Goal: Contribute content

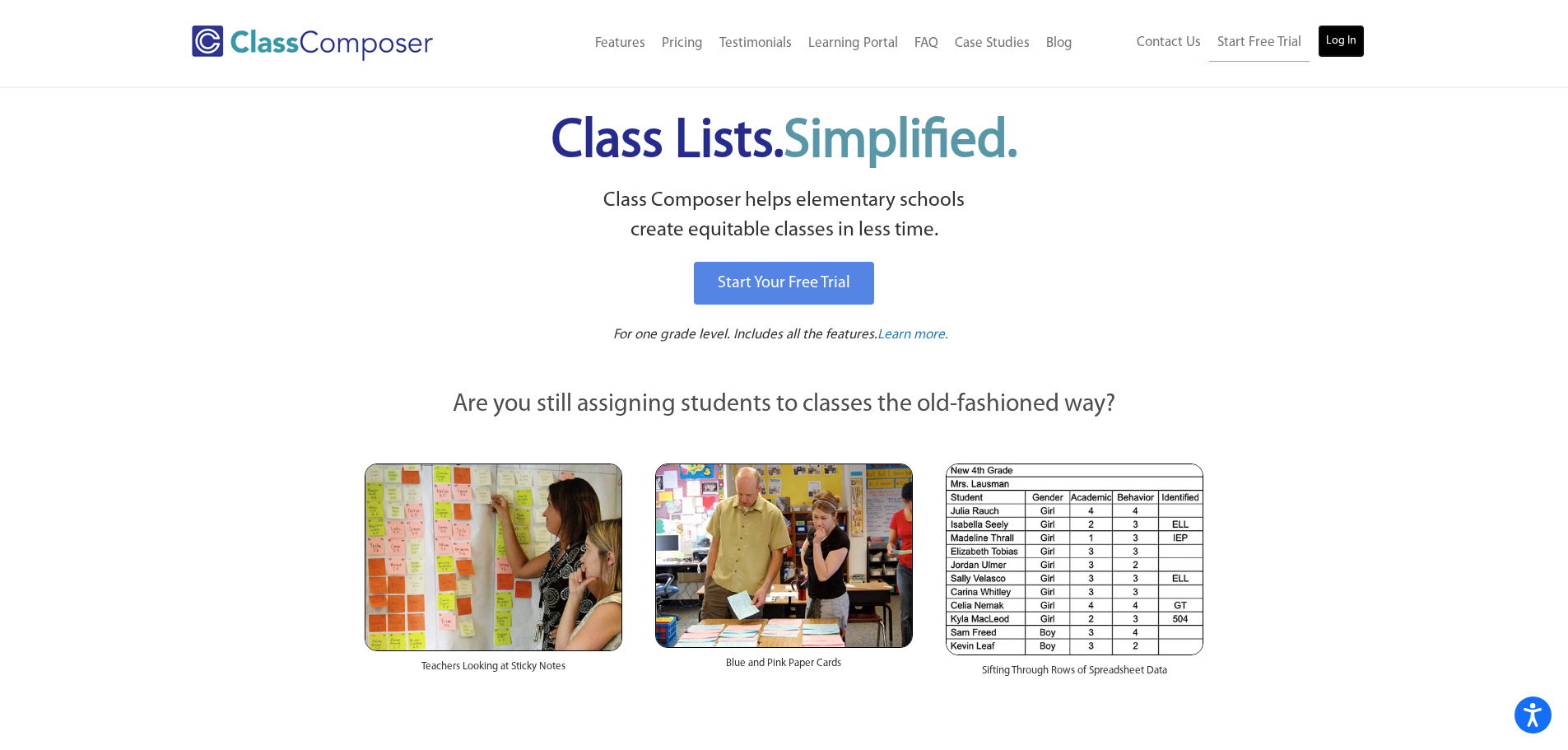
click at [1326, 52] on link "Log In" at bounding box center [1341, 41] width 47 height 33
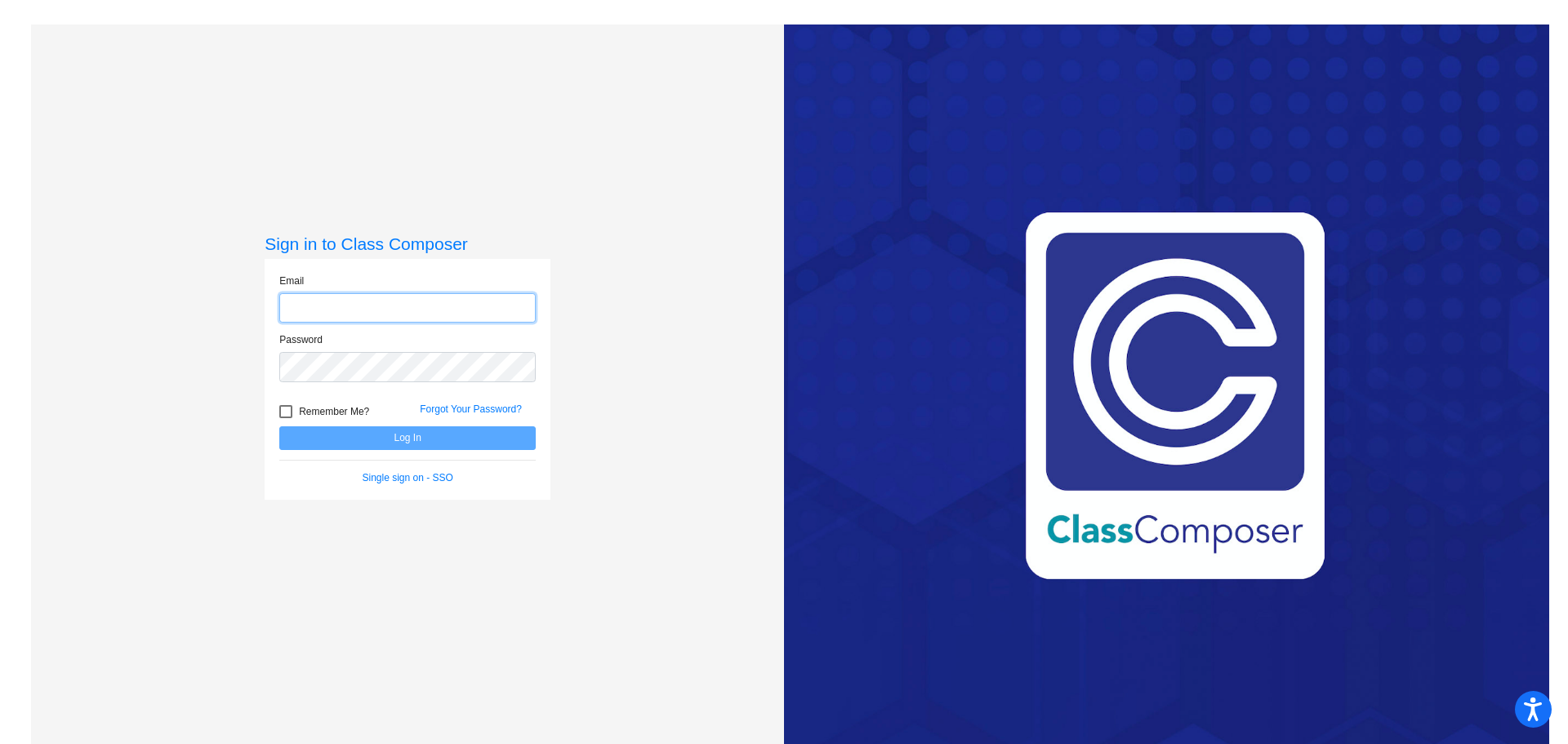
type input "[EMAIL_ADDRESS][DOMAIN_NAME]"
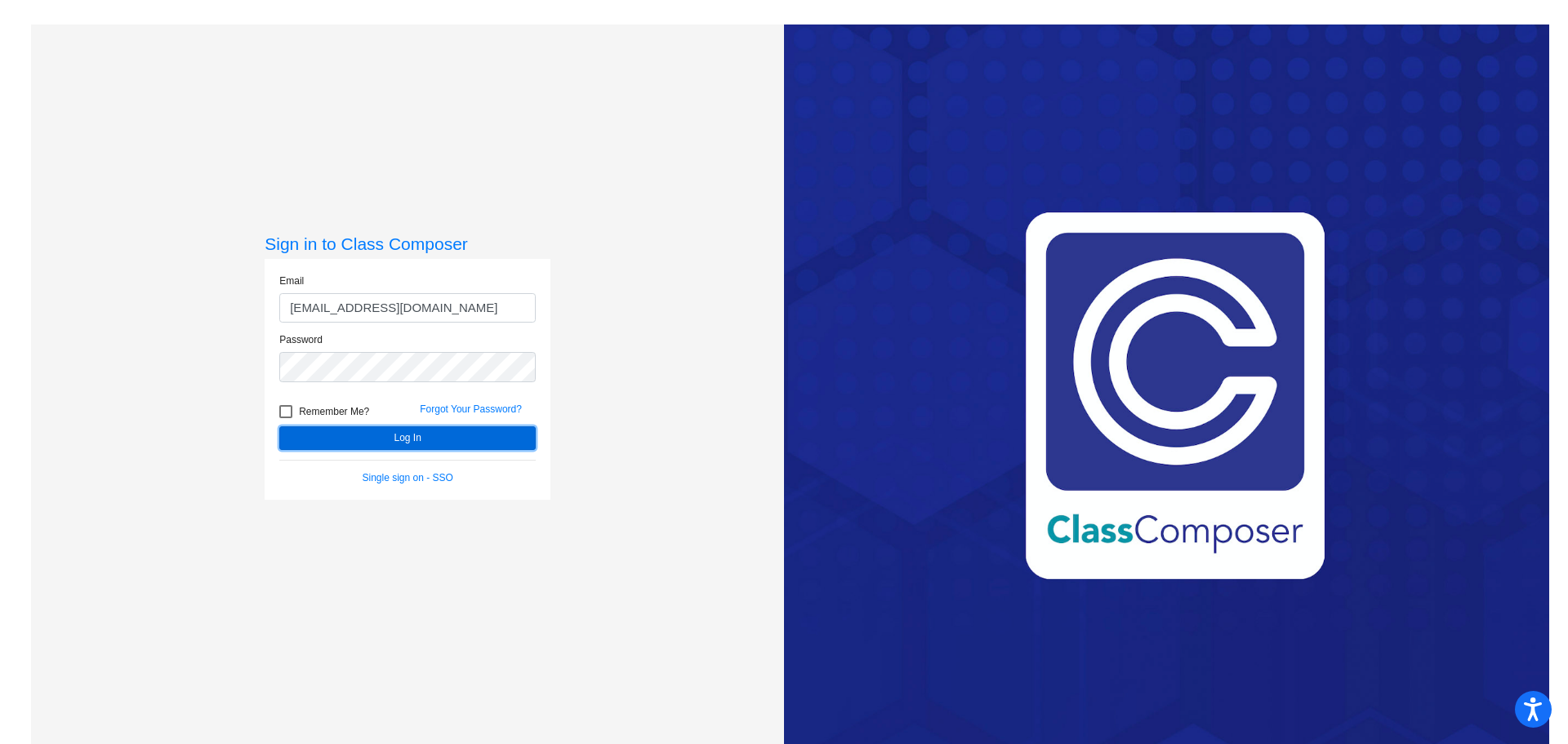
click at [387, 437] on button "Log In" at bounding box center [408, 438] width 257 height 24
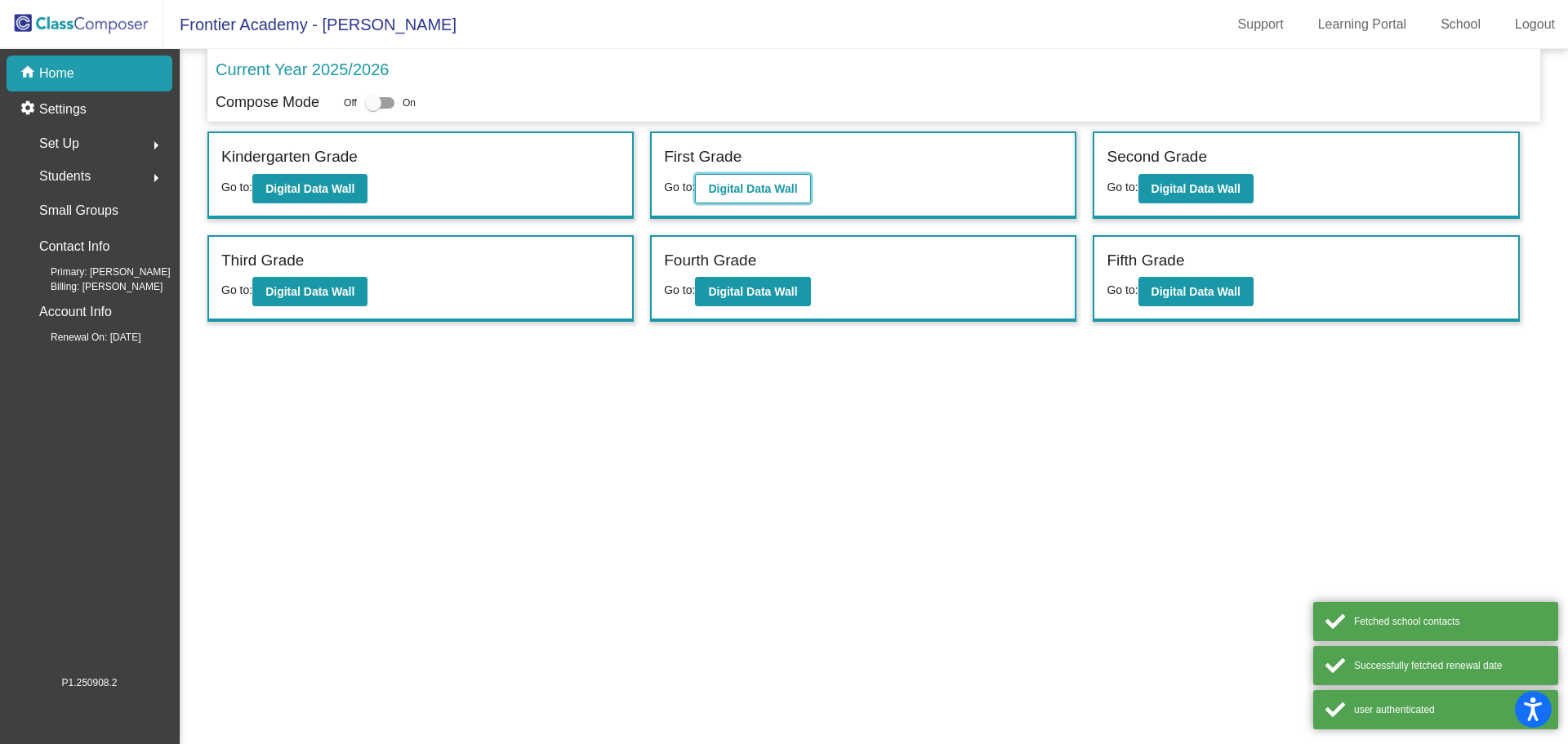
click at [721, 196] on button "Digital Data Wall" at bounding box center [753, 188] width 116 height 29
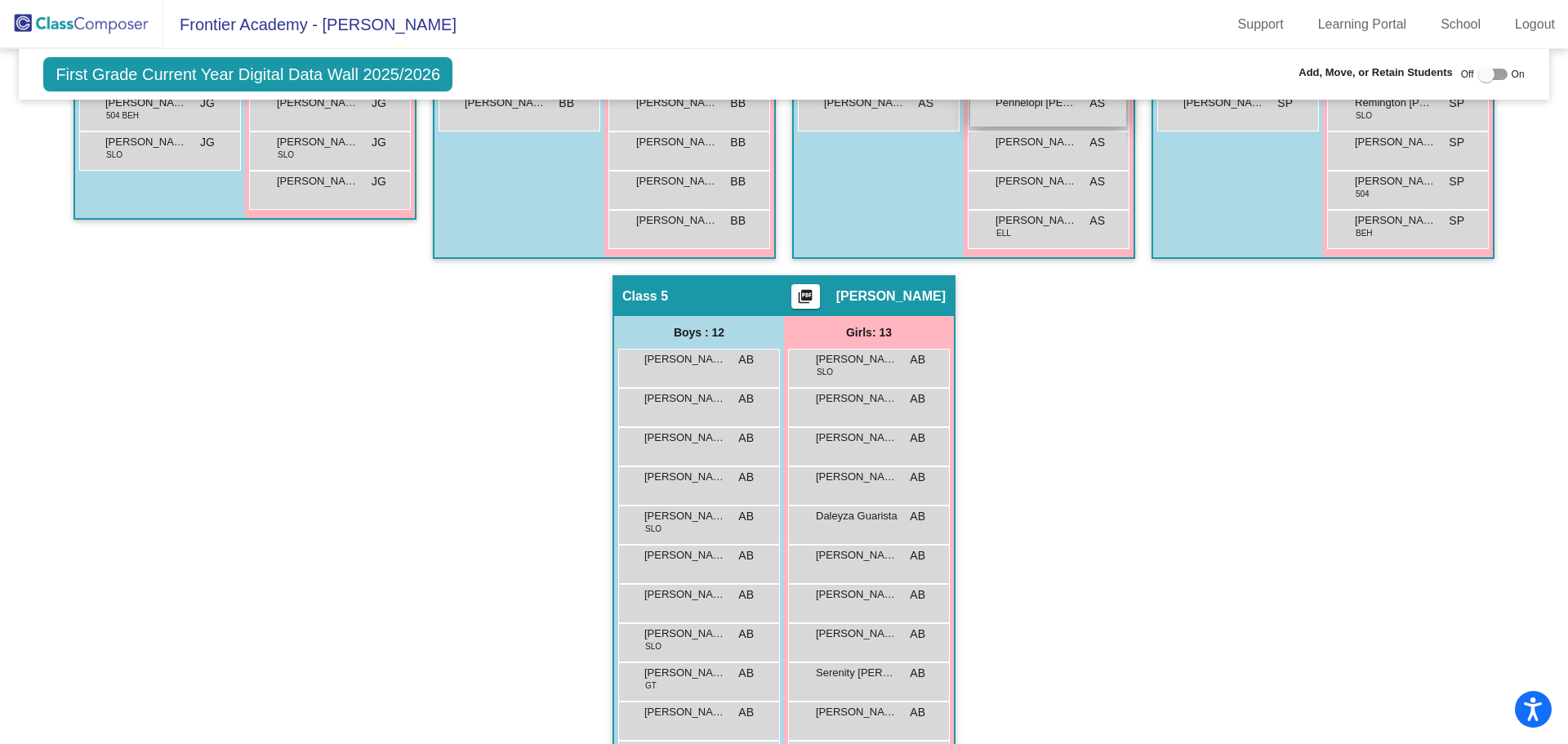
scroll to position [898, 0]
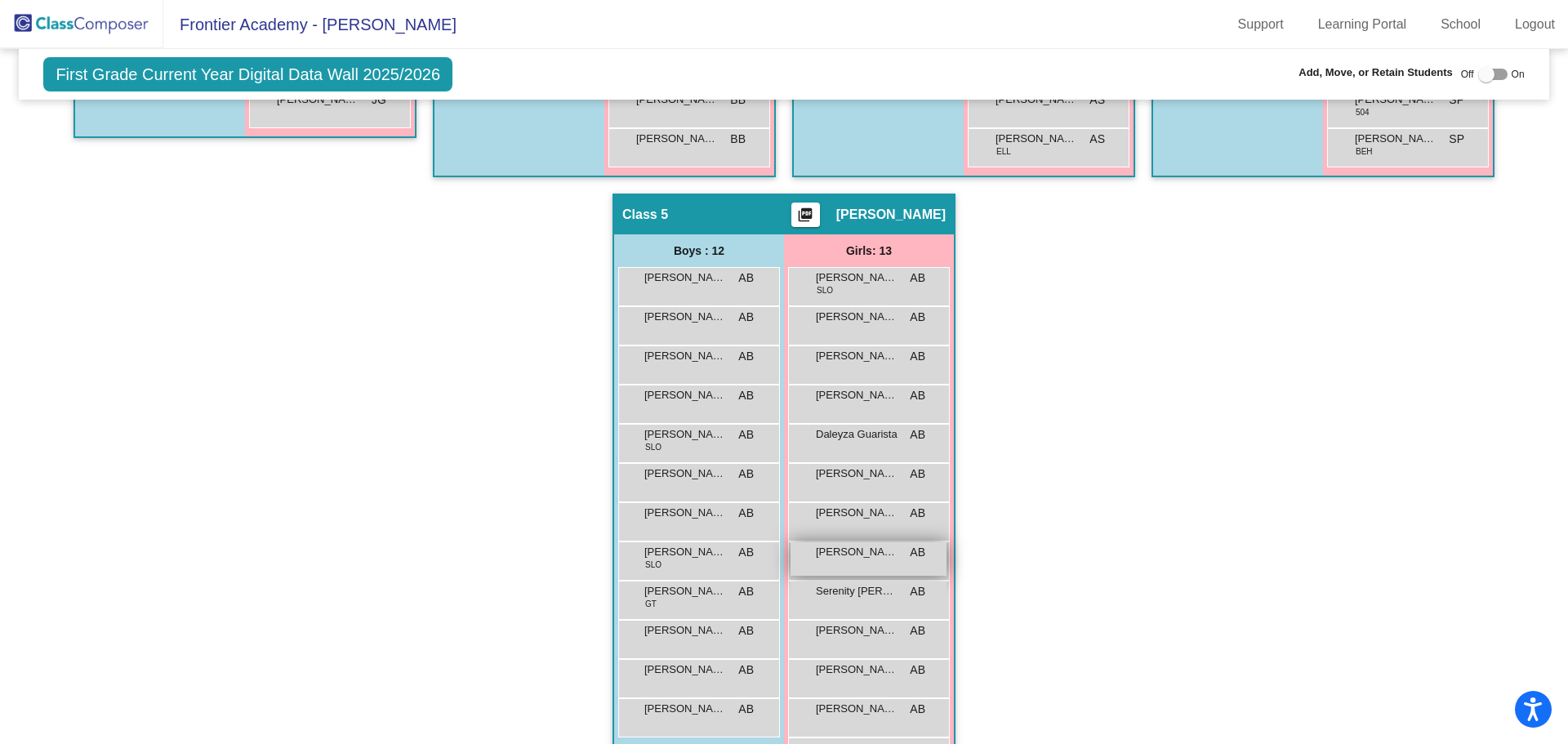
click at [876, 548] on span "[PERSON_NAME]" at bounding box center [857, 552] width 82 height 16
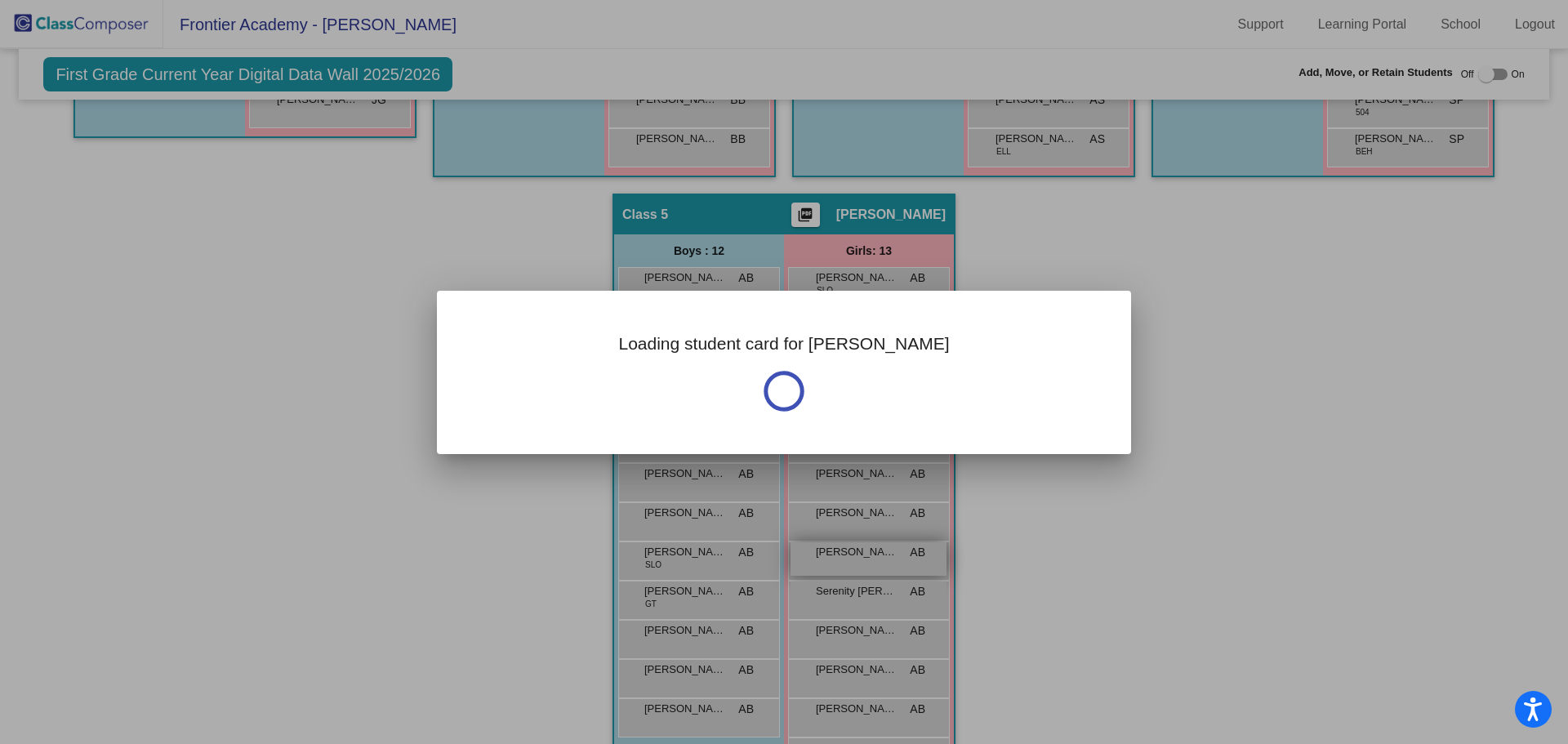
click at [876, 548] on div "Loading student card for [PERSON_NAME]" at bounding box center [784, 372] width 1568 height 744
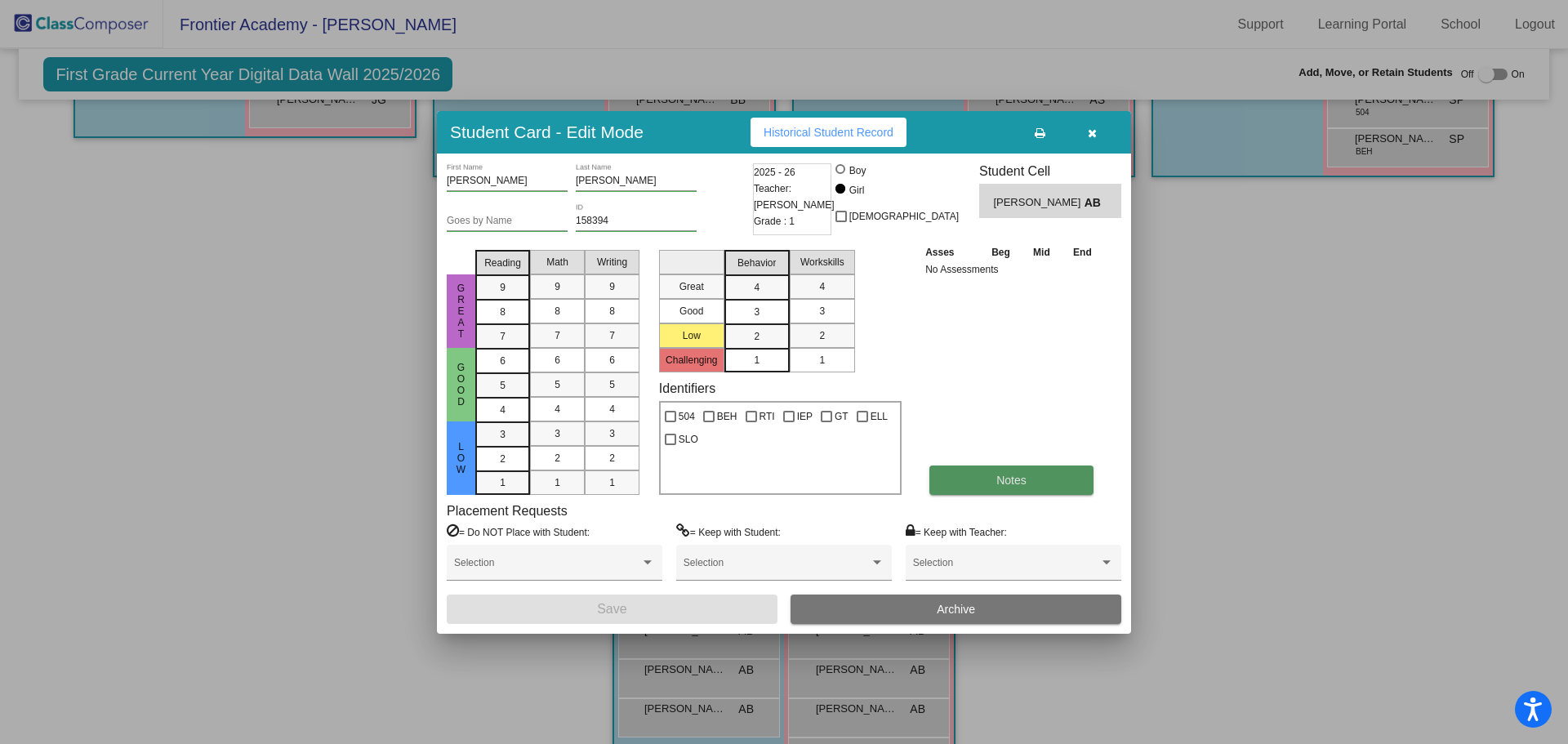
click at [969, 487] on button "Notes" at bounding box center [1012, 480] width 164 height 29
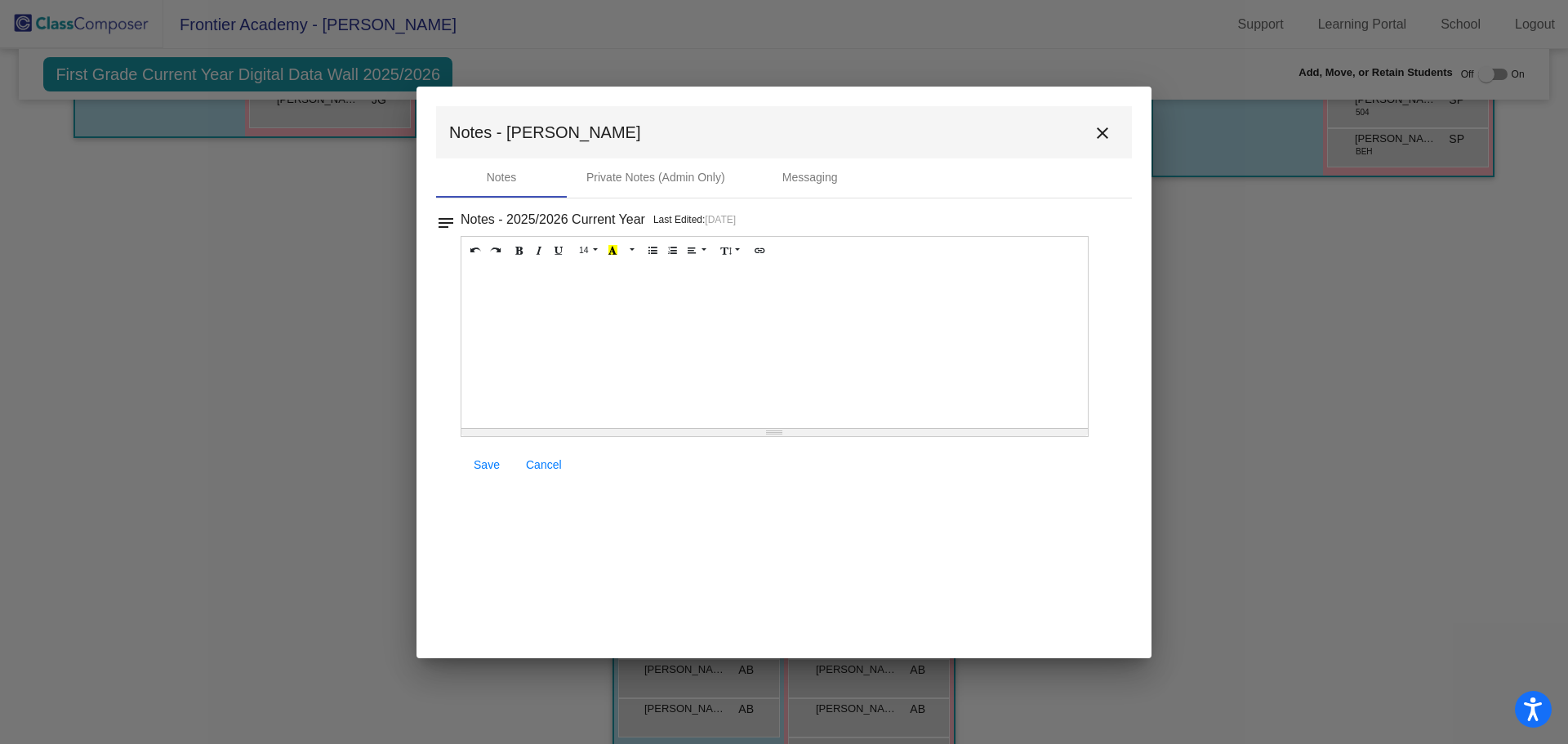
paste div
click at [755, 247] on icon "Link (CTRL+K)" at bounding box center [760, 249] width 9 height 10
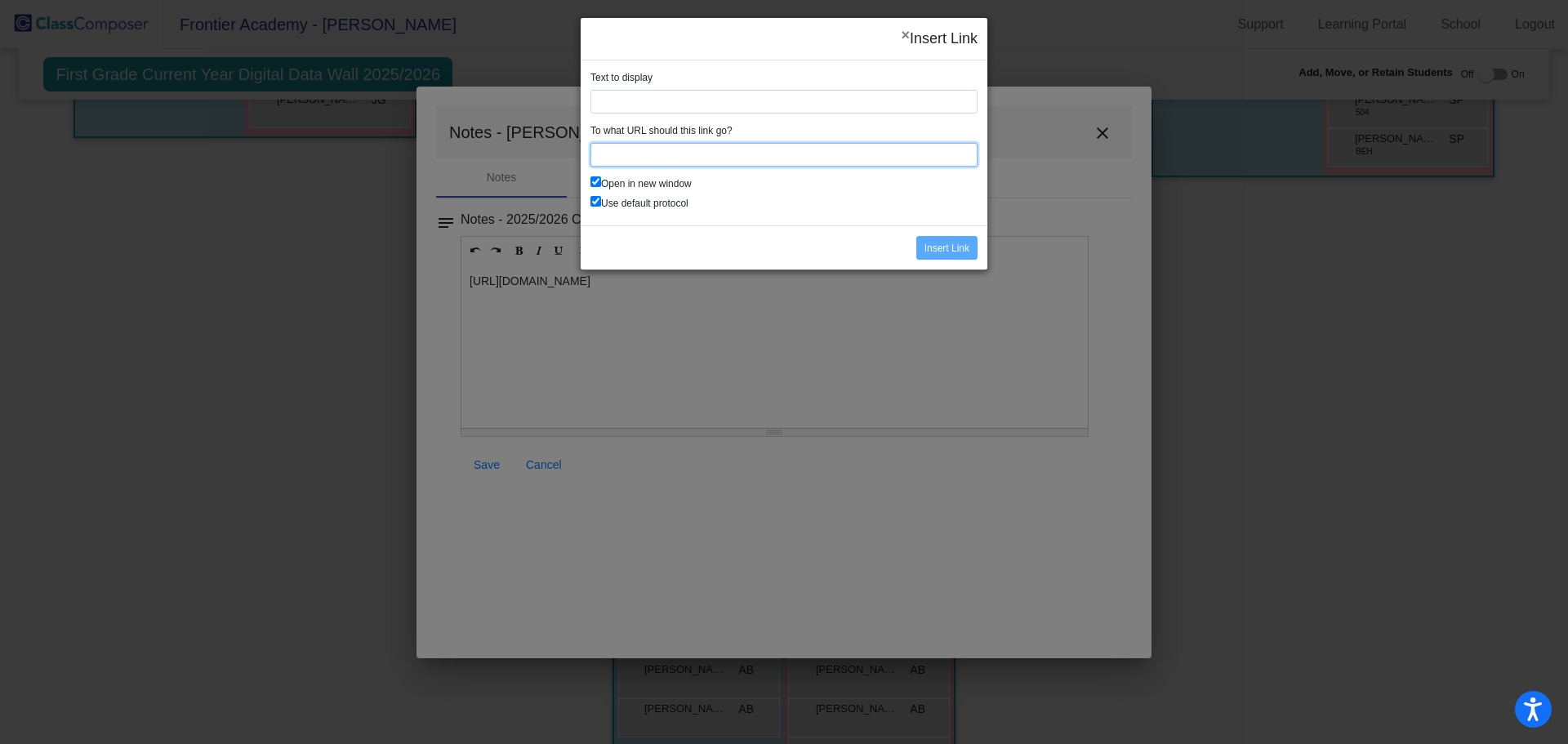
paste input "[URL][DOMAIN_NAME]"
type input "[URL][DOMAIN_NAME]"
click at [938, 250] on input "Insert Link" at bounding box center [946, 247] width 61 height 24
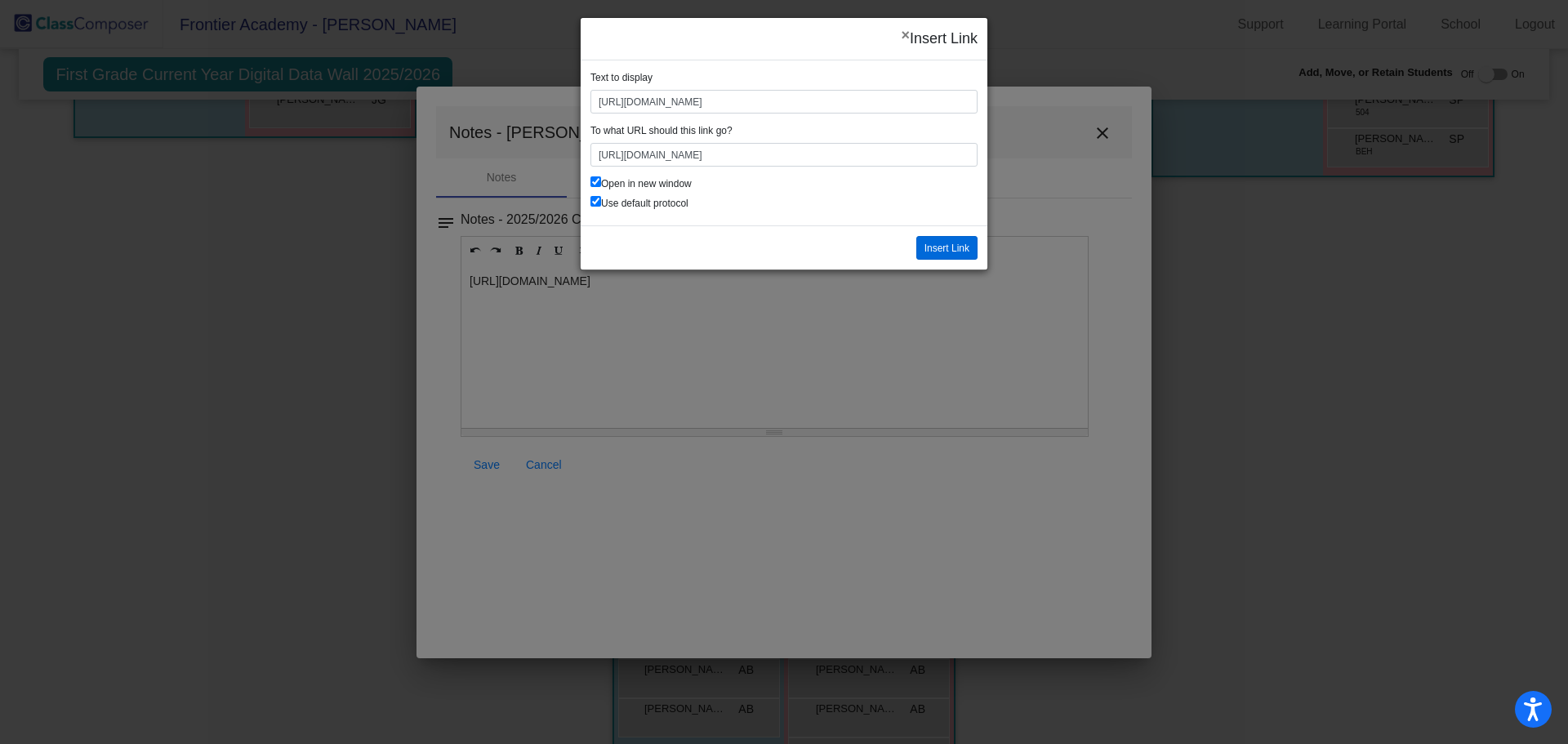
scroll to position [0, 0]
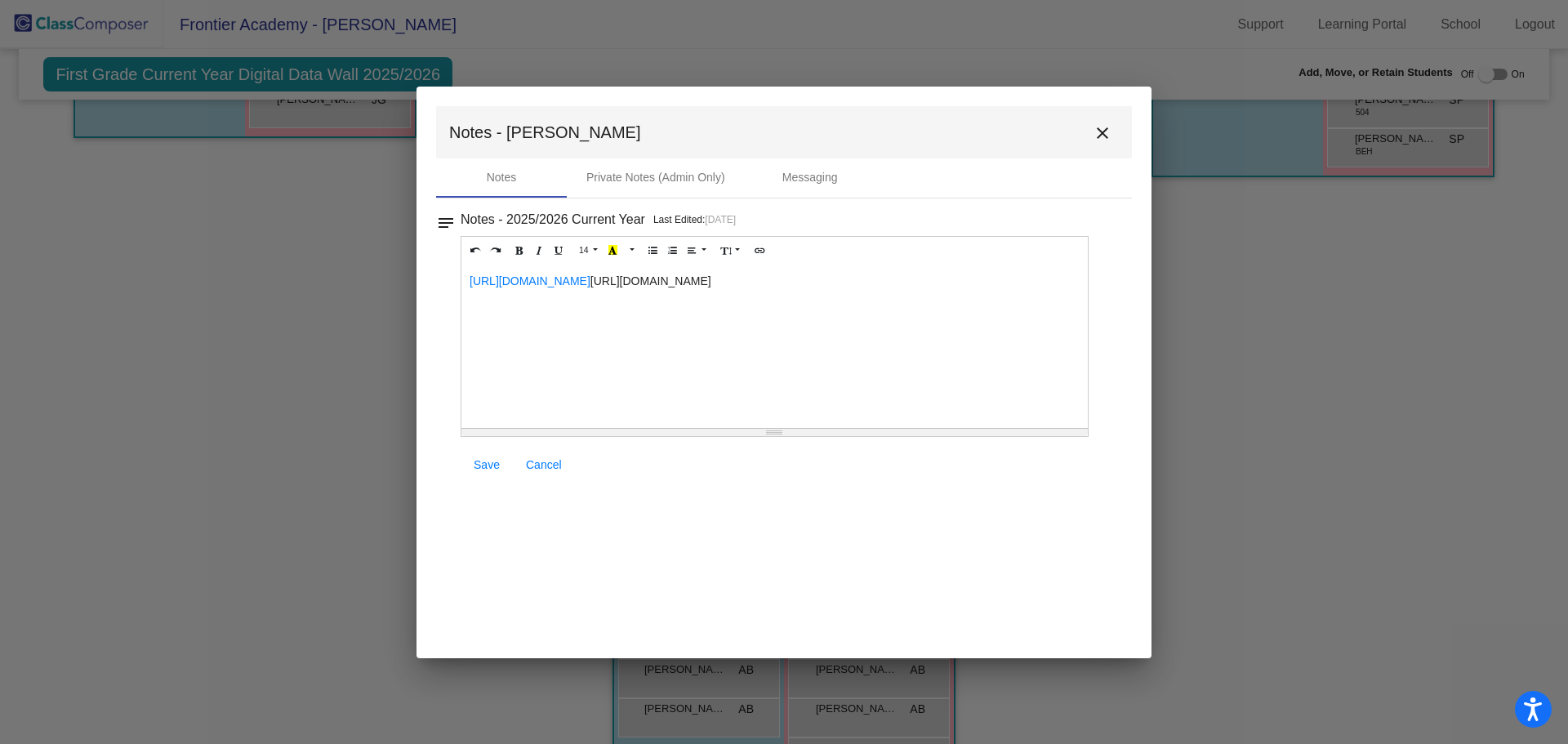
drag, startPoint x: 559, startPoint y: 315, endPoint x: 535, endPoint y: 302, distance: 27.3
click at [535, 289] on p "[URL][DOMAIN_NAME] [URL][DOMAIN_NAME]" at bounding box center [774, 281] width 611 height 16
click at [642, 365] on div "[URL][DOMAIN_NAME]" at bounding box center [774, 347] width 626 height 164
click at [483, 465] on span "Save" at bounding box center [487, 465] width 26 height 13
click at [1098, 130] on mat-icon "close" at bounding box center [1103, 134] width 20 height 20
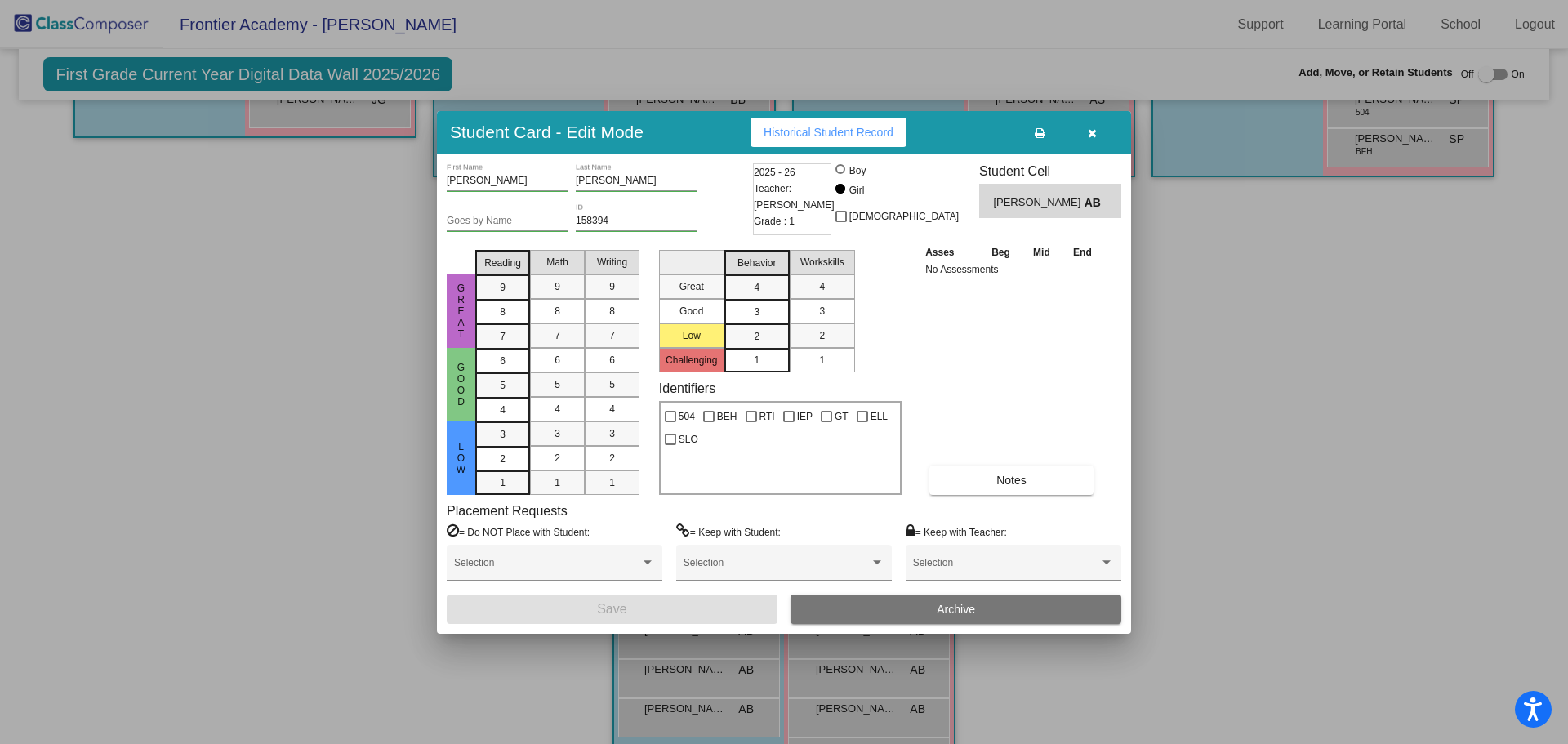
click at [1088, 132] on icon "button" at bounding box center [1093, 133] width 9 height 12
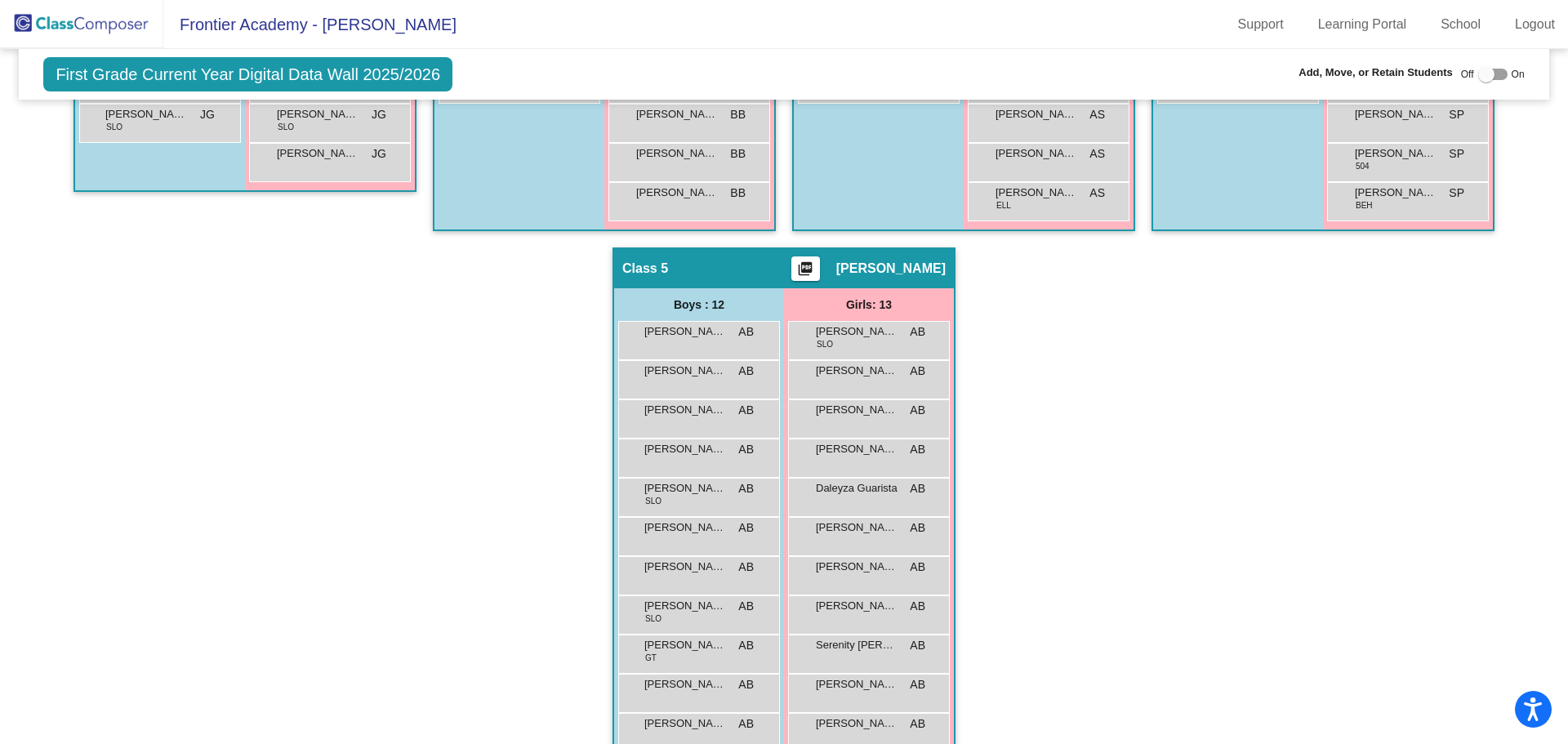
scroll to position [817, 0]
